Goal: Information Seeking & Learning: Understand process/instructions

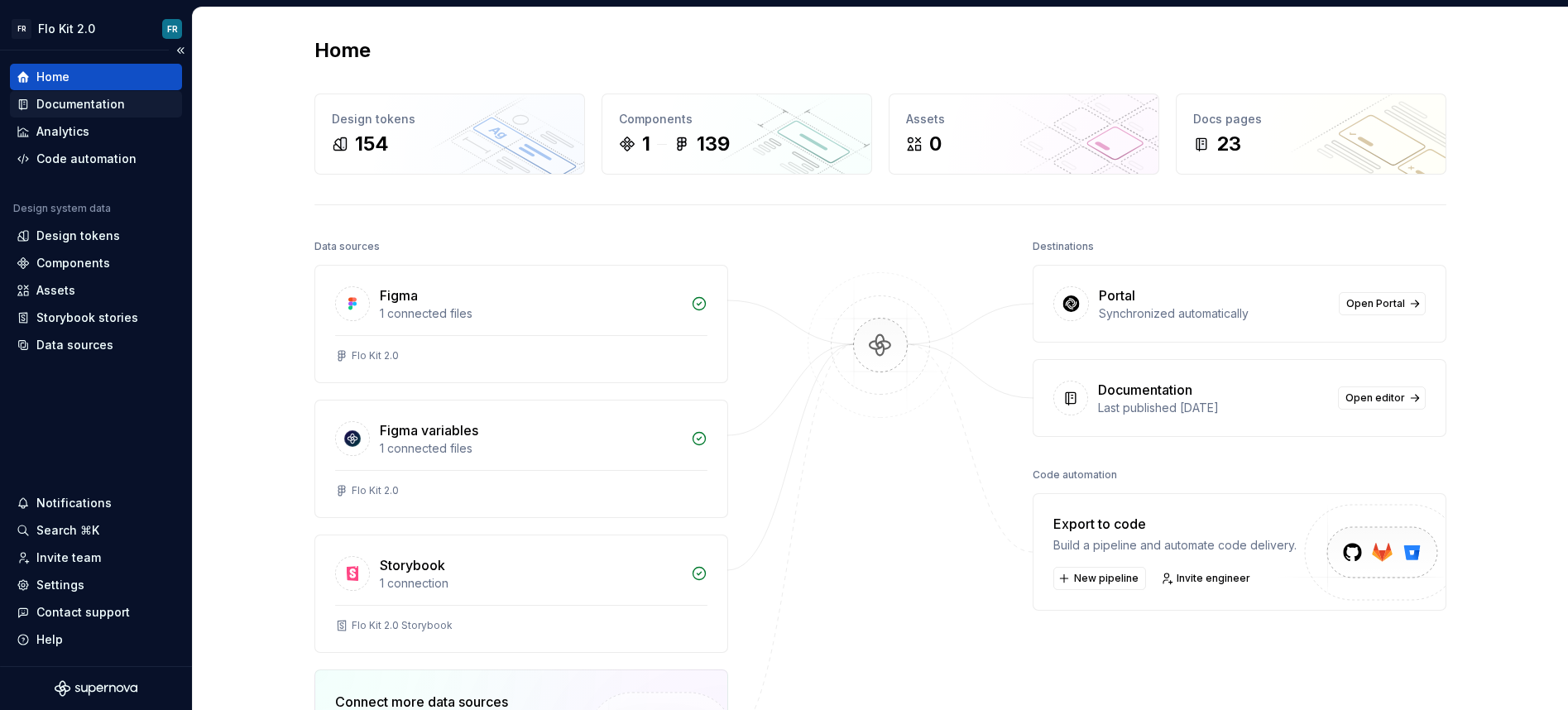
click at [111, 96] on div "Documentation" at bounding box center [80, 104] width 88 height 16
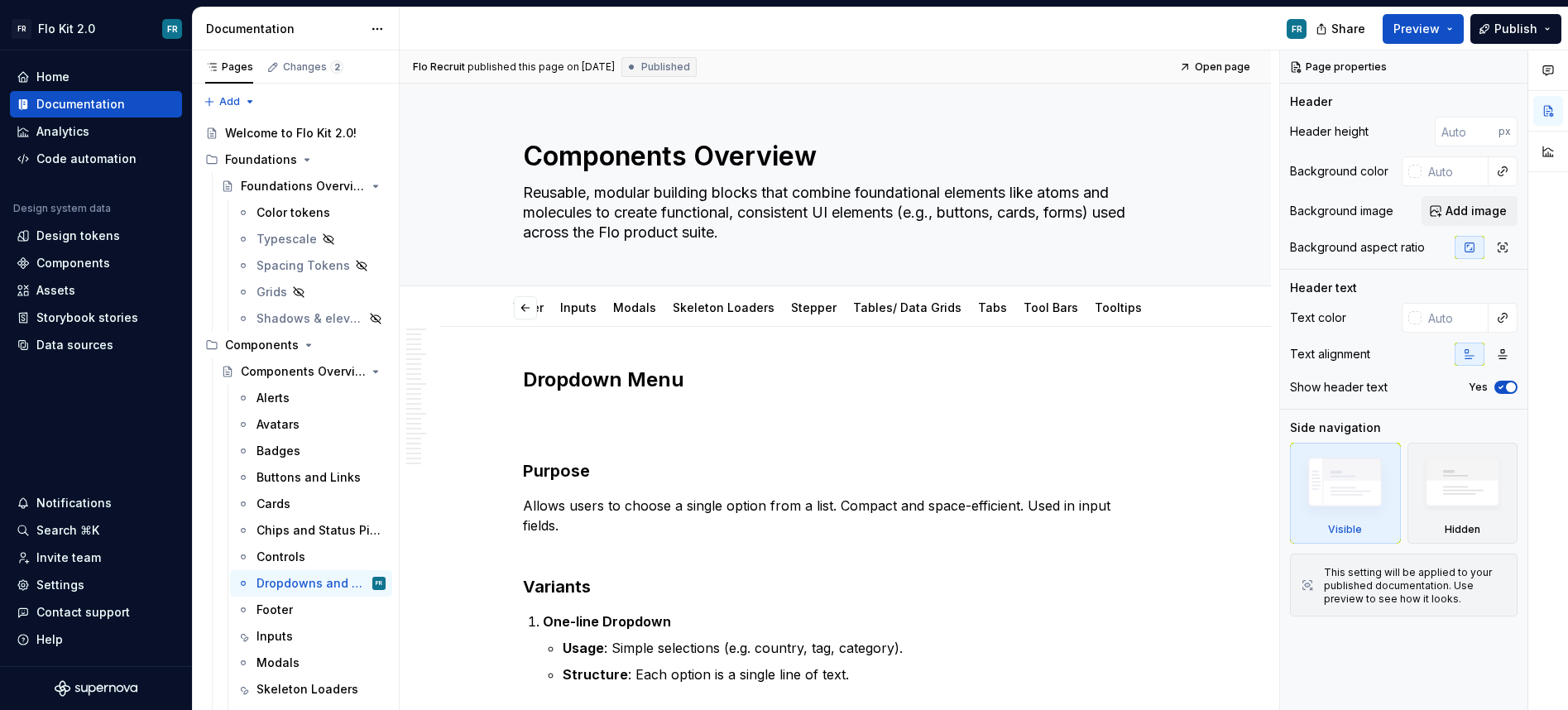
scroll to position [0, 665]
click at [845, 307] on link "Stepper" at bounding box center [868, 307] width 46 height 14
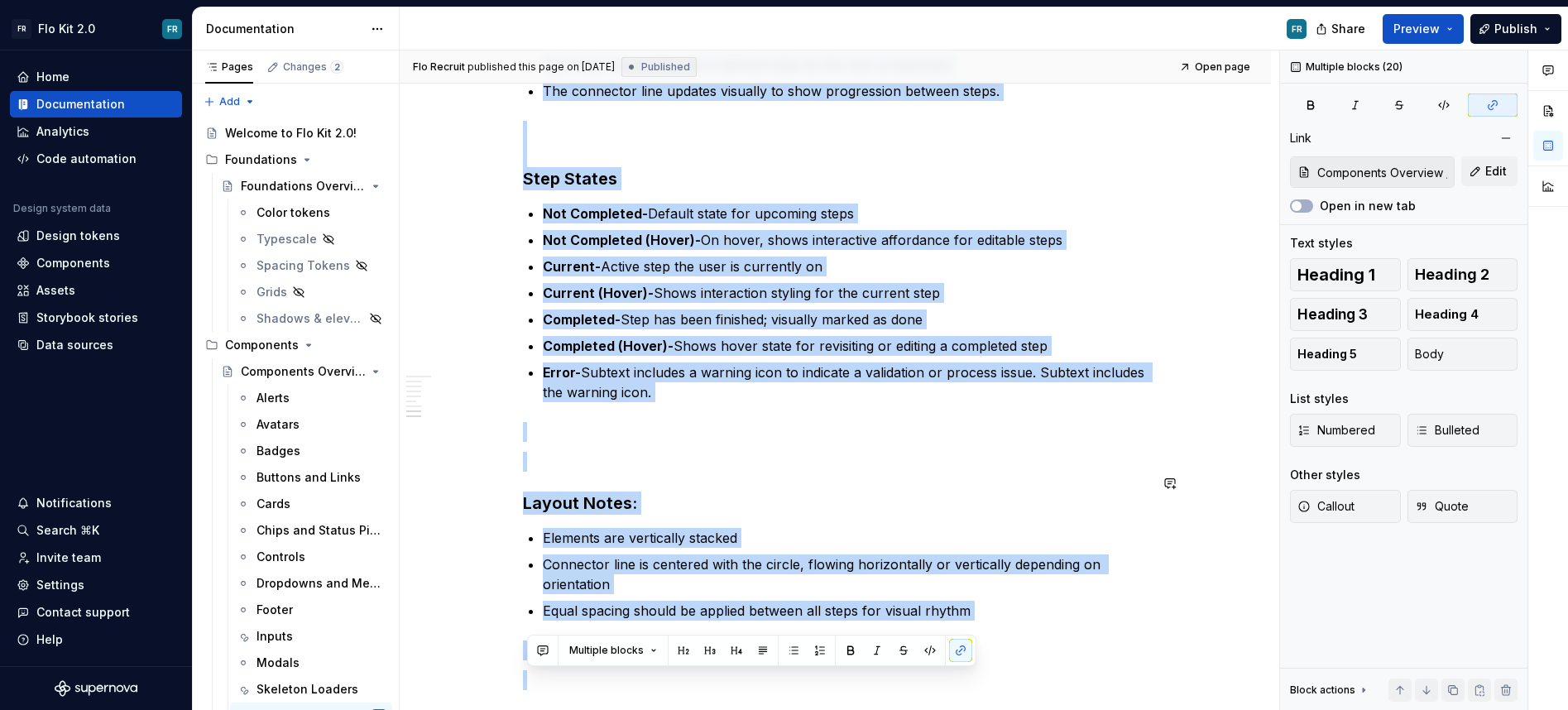
scroll to position [1526, 0]
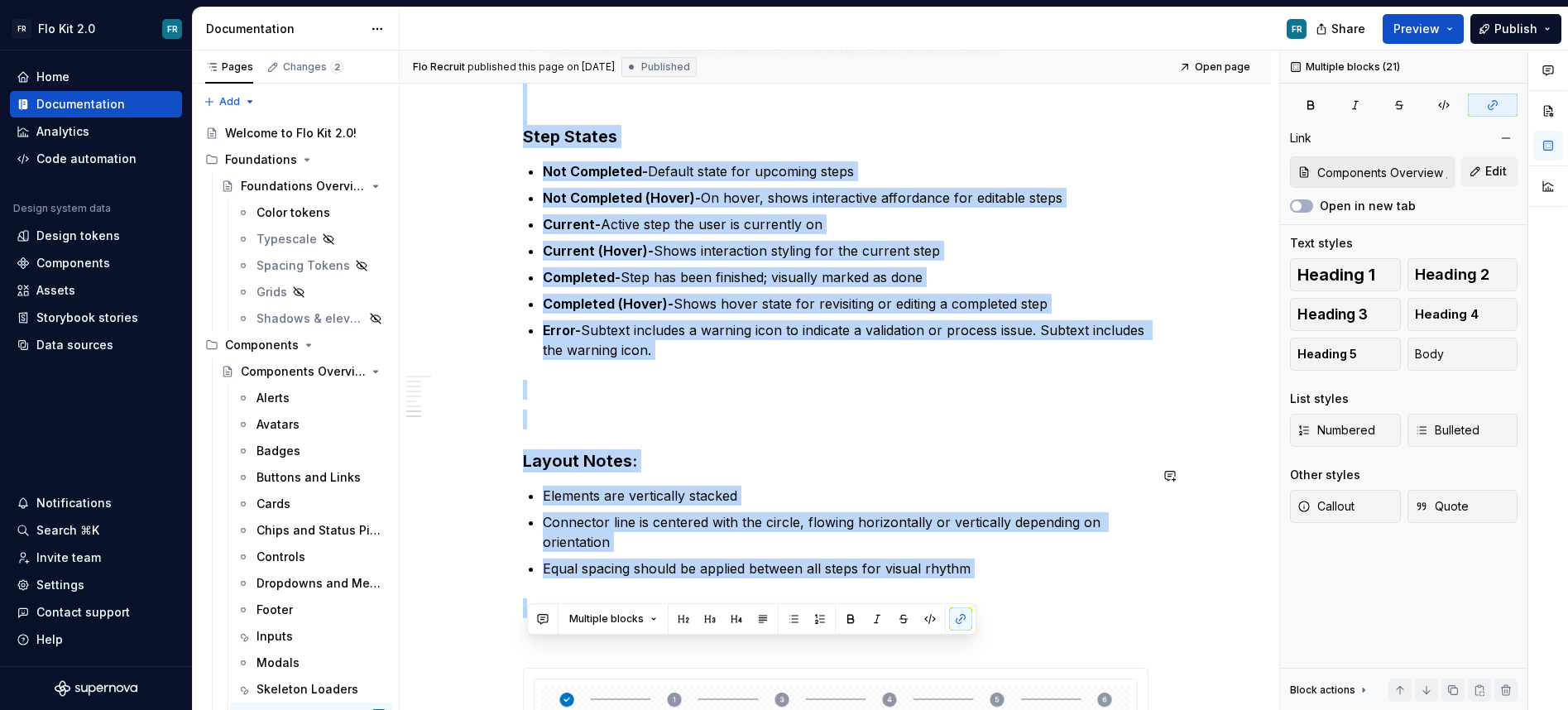
drag, startPoint x: 528, startPoint y: 191, endPoint x: 1129, endPoint y: 561, distance: 705.8
click at [1129, 561] on div "Stepper Purpose A Stepper visually represents a sequence of steps in a multi-st…" at bounding box center [835, 179] width 626 height 2677
copy div "Loremip D Sitamet consecte adipiscing e seddoeiu te incid ut l etdol-magn aliqu…"
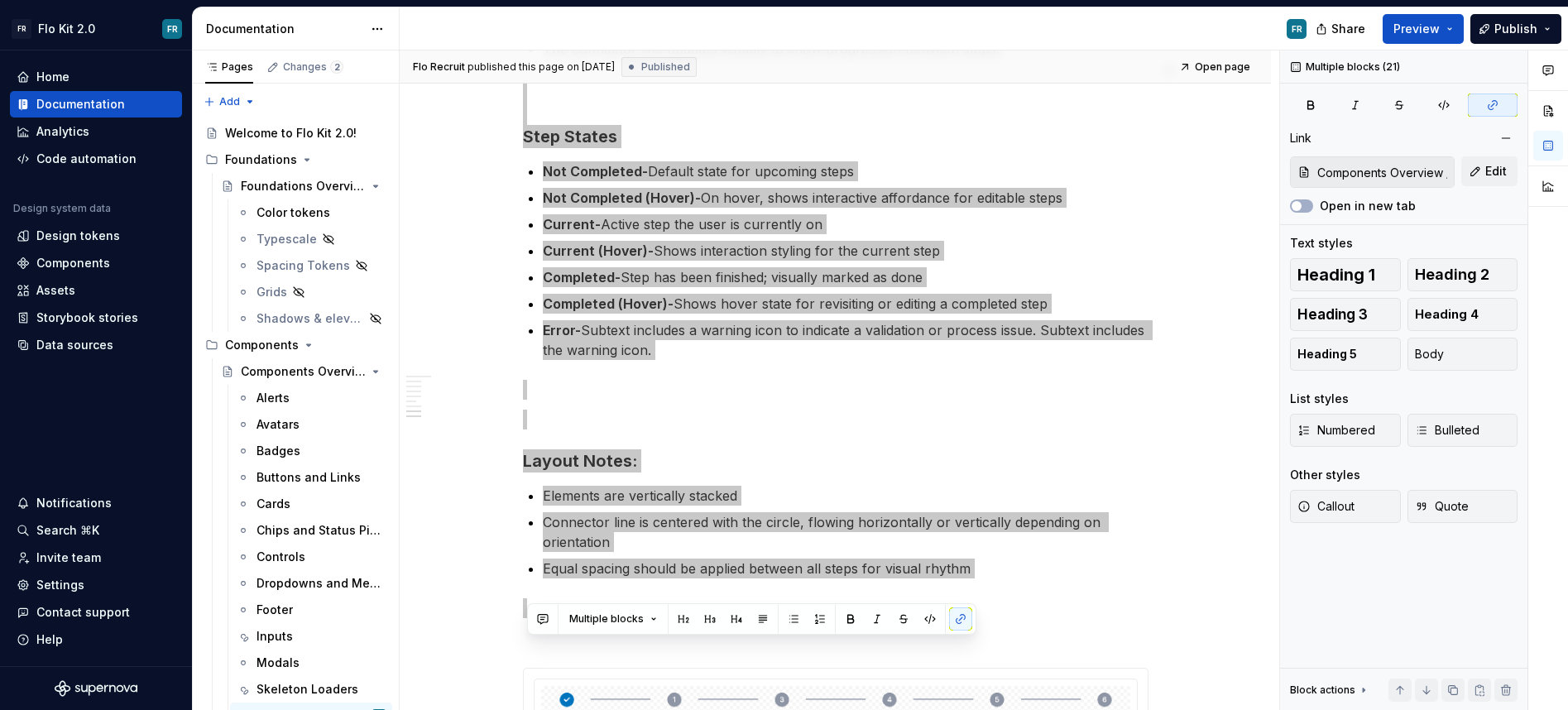
type textarea "*"
